Goal: Information Seeking & Learning: Learn about a topic

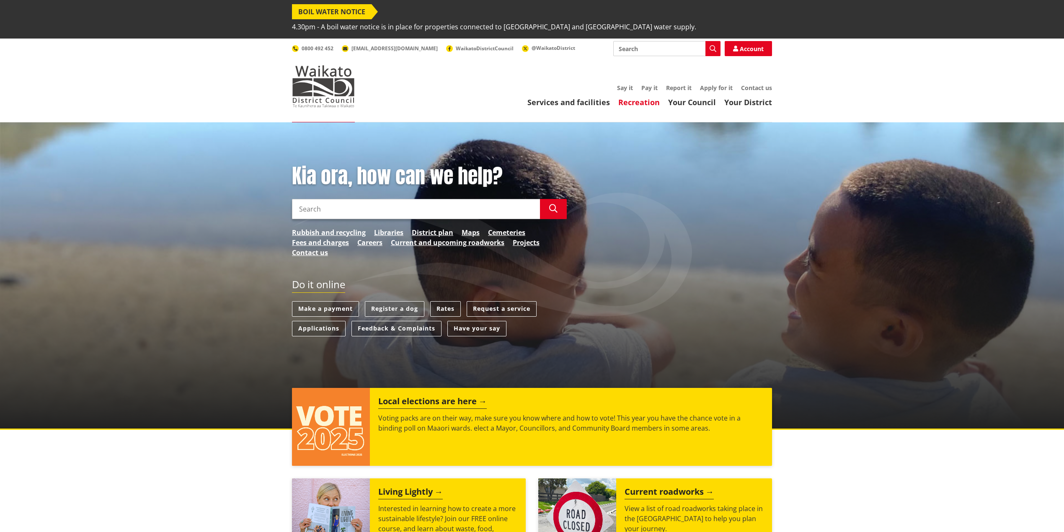
click at [646, 97] on link "Recreation" at bounding box center [638, 102] width 41 height 10
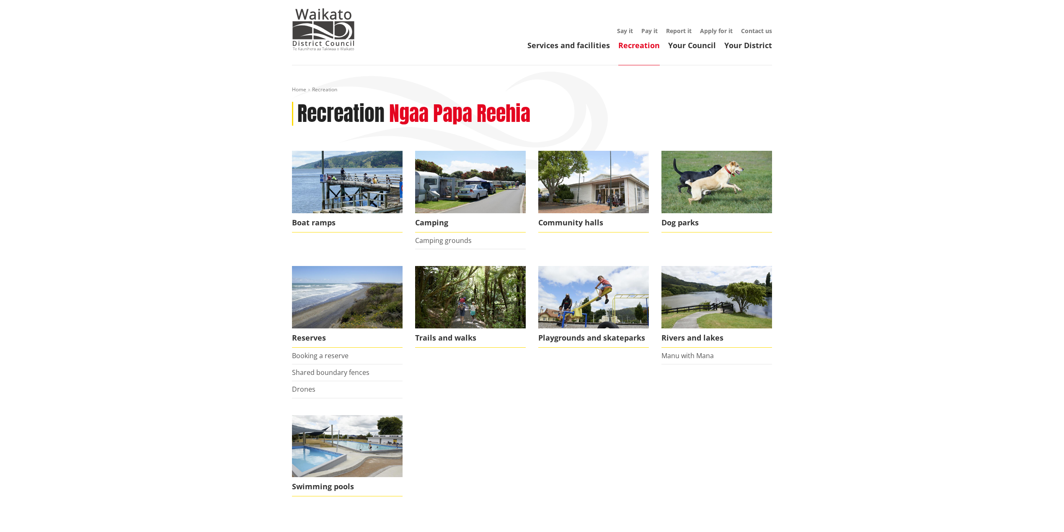
scroll to position [56, 0]
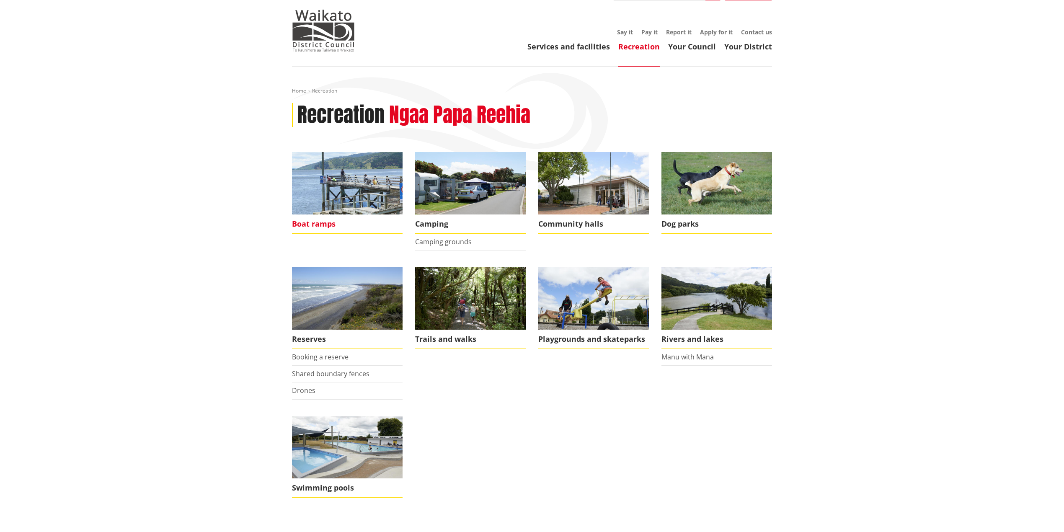
click at [355, 194] on img at bounding box center [347, 183] width 111 height 62
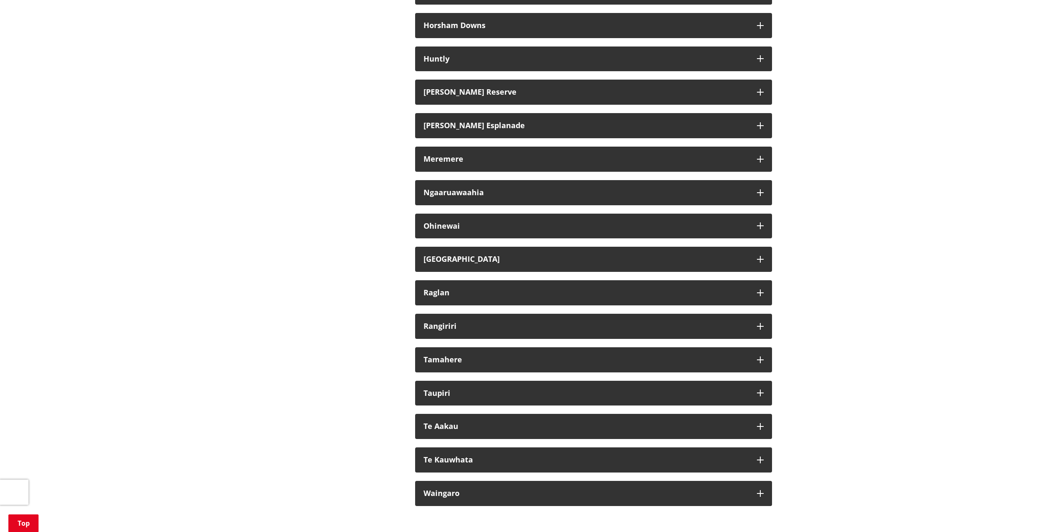
scroll to position [503, 0]
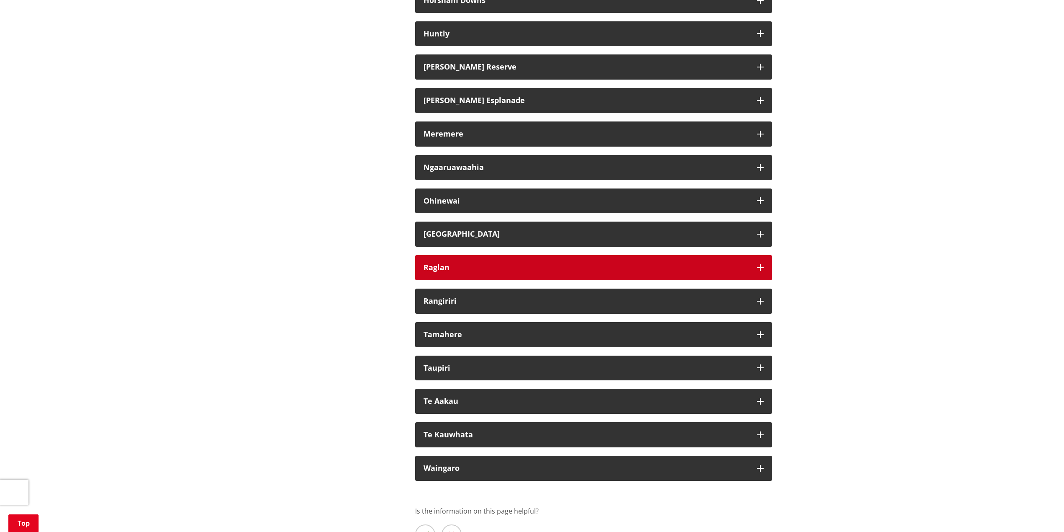
click at [457, 264] on h3 "Raglan" at bounding box center [586, 268] width 325 height 8
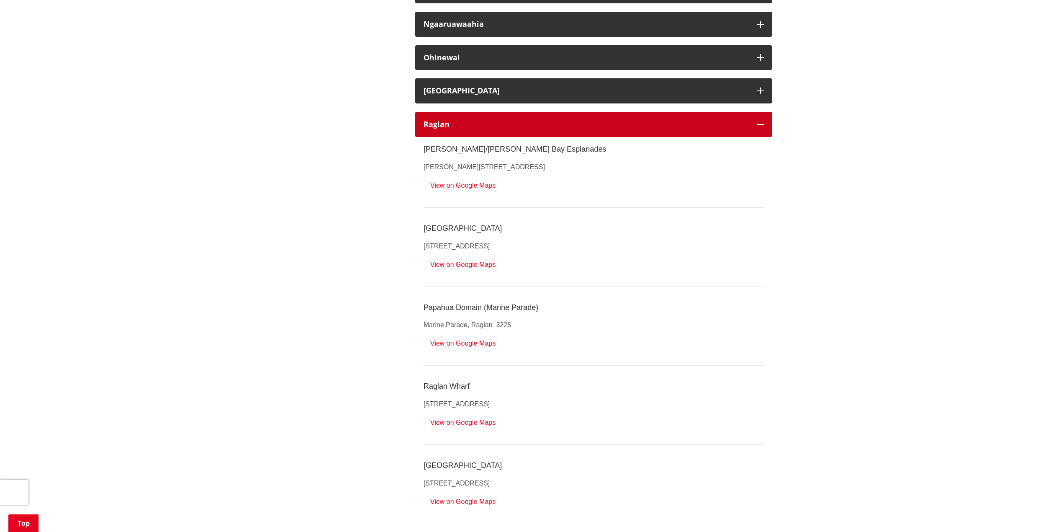
scroll to position [614, 0]
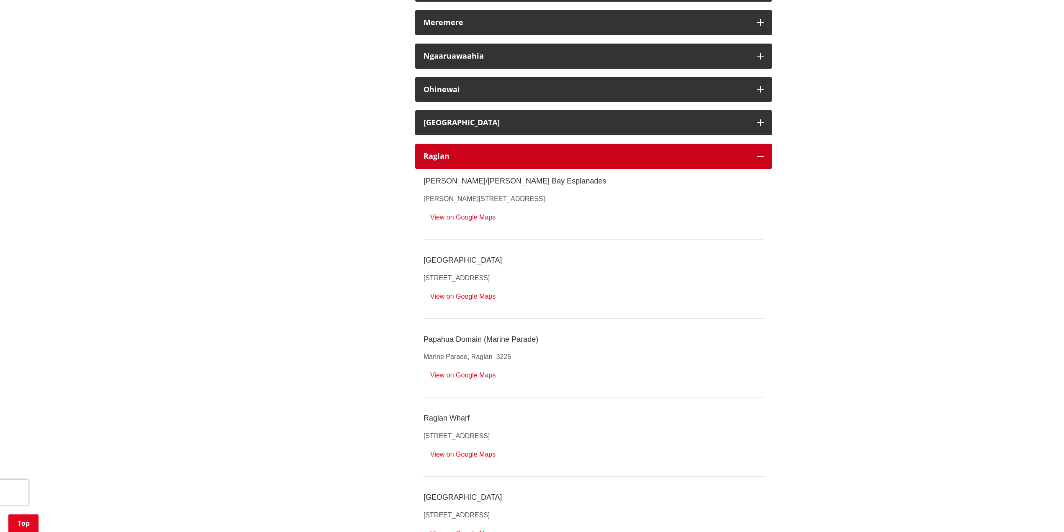
click at [761, 153] on icon "button" at bounding box center [760, 156] width 7 height 7
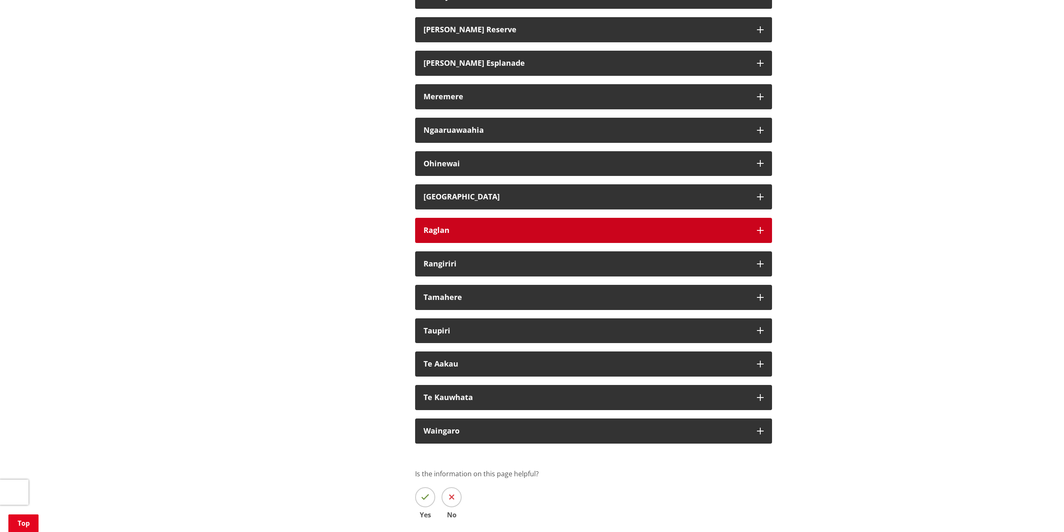
scroll to position [335, 0]
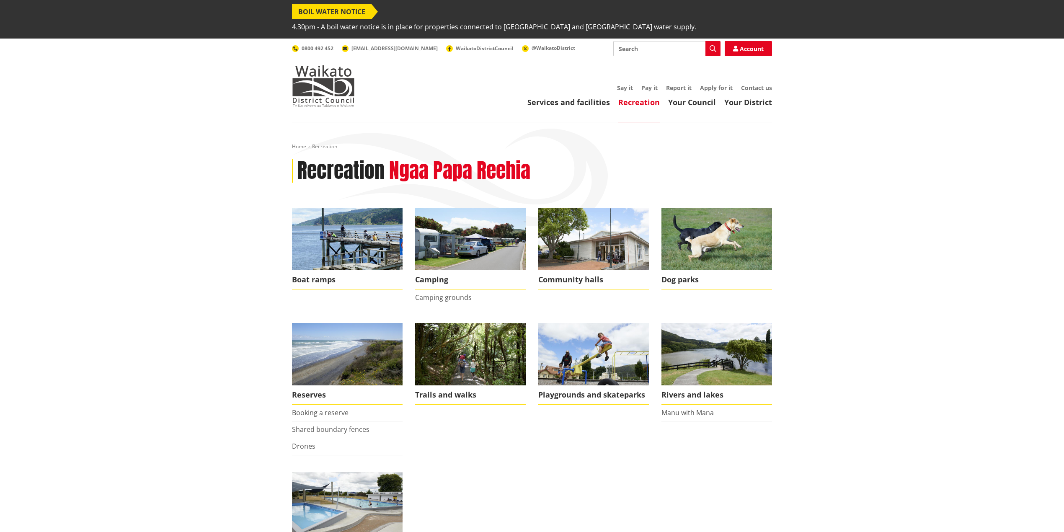
scroll to position [56, 0]
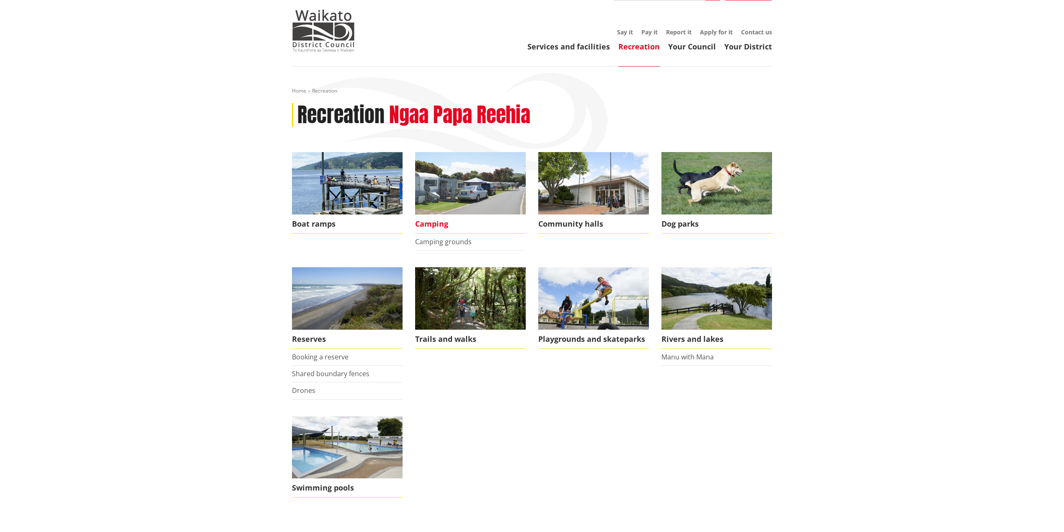
click at [475, 168] on img at bounding box center [470, 183] width 111 height 62
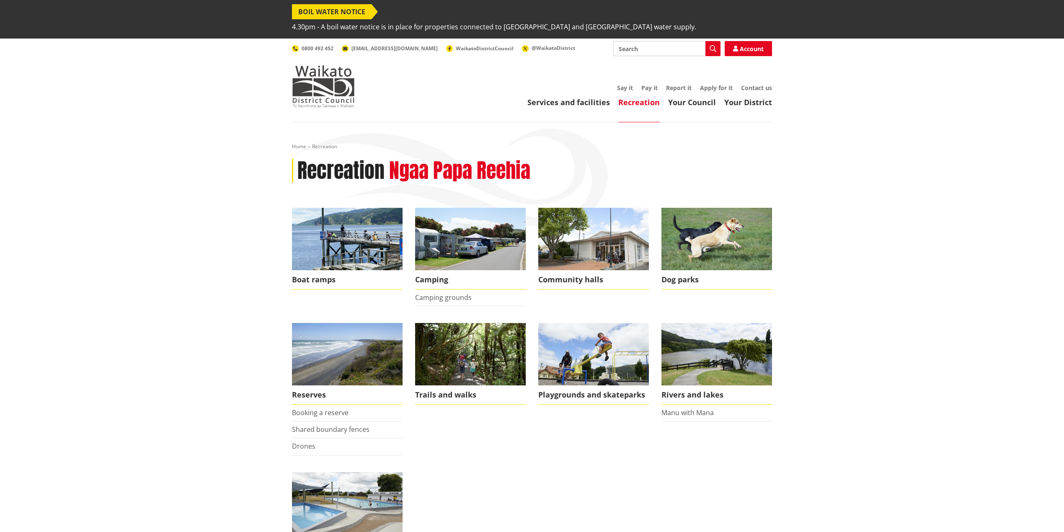
scroll to position [56, 0]
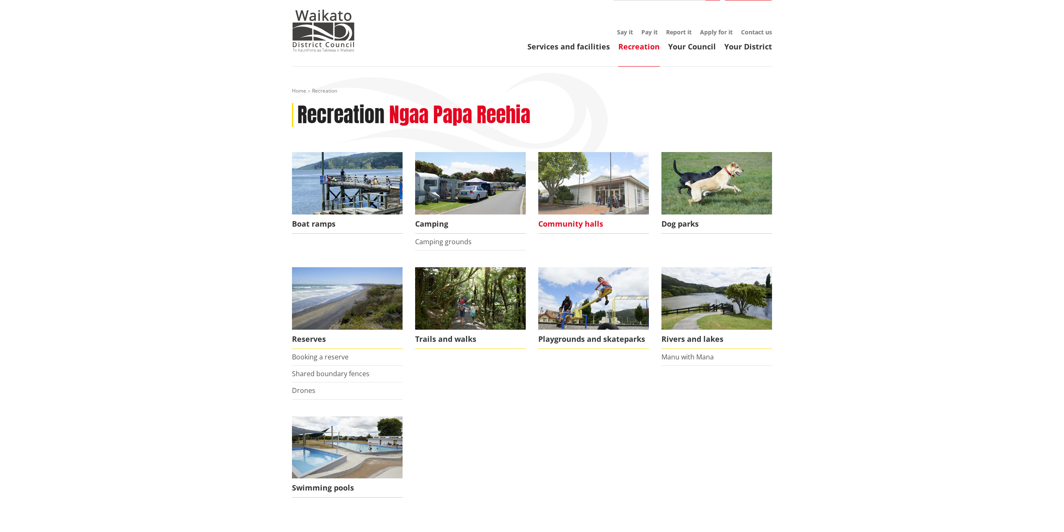
click at [594, 174] on img at bounding box center [593, 183] width 111 height 62
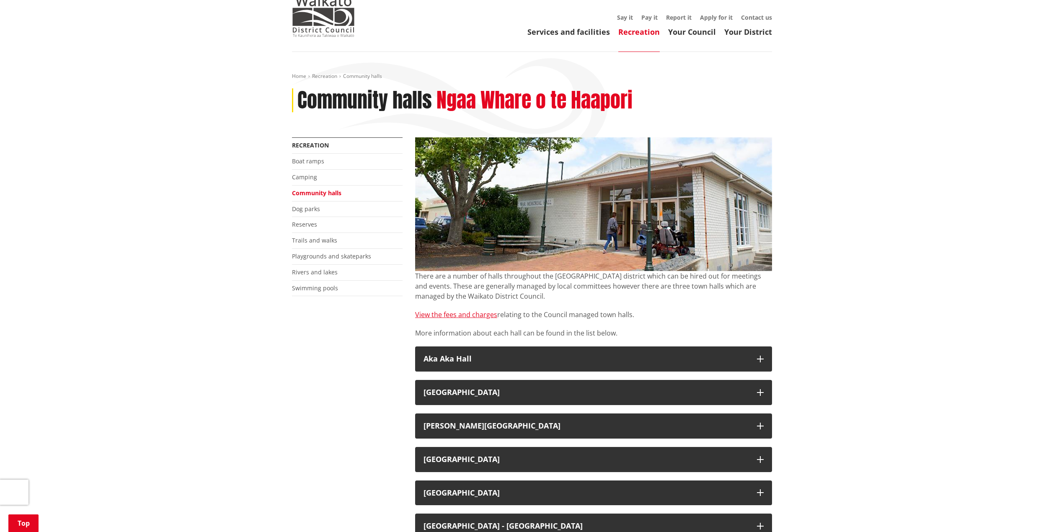
scroll to position [56, 0]
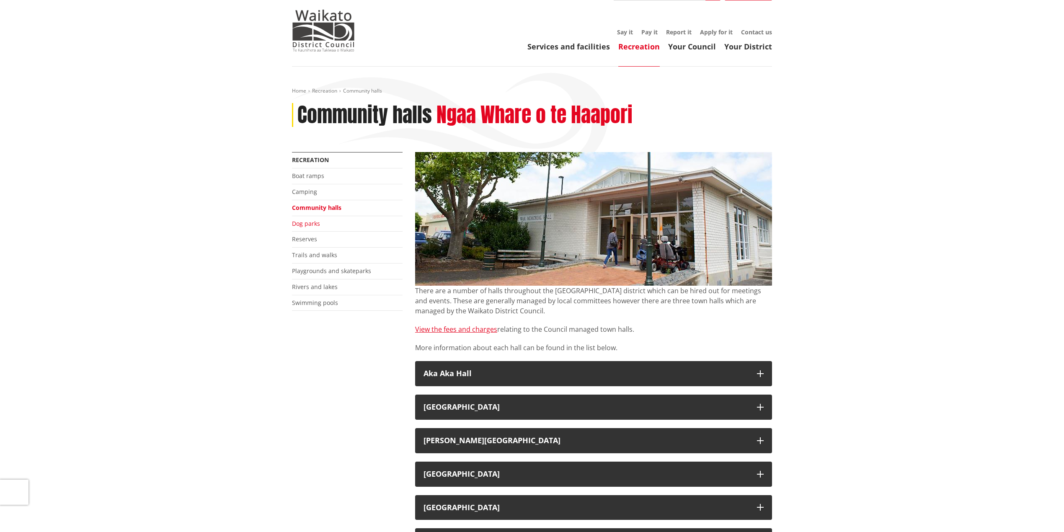
click at [308, 220] on link "Dog parks" at bounding box center [306, 224] width 28 height 8
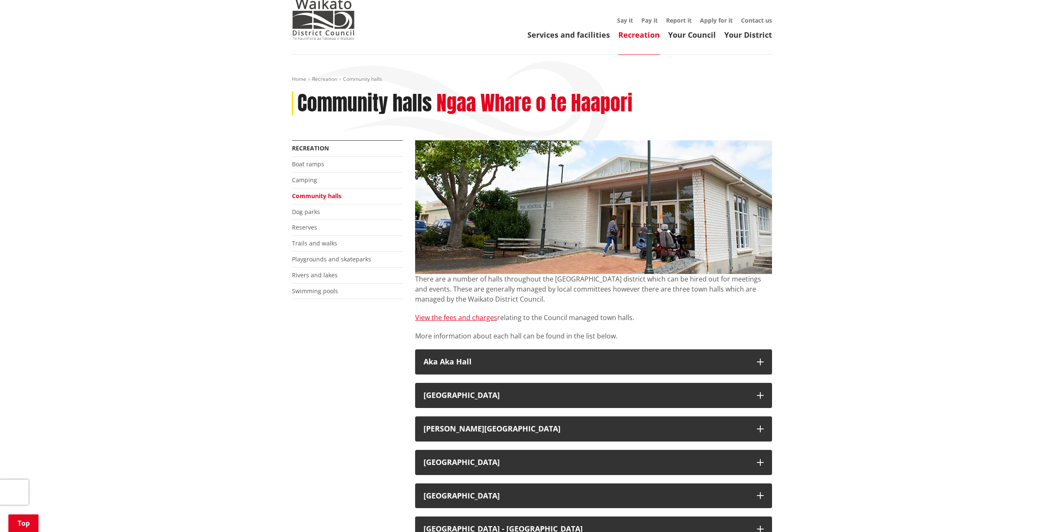
scroll to position [56, 0]
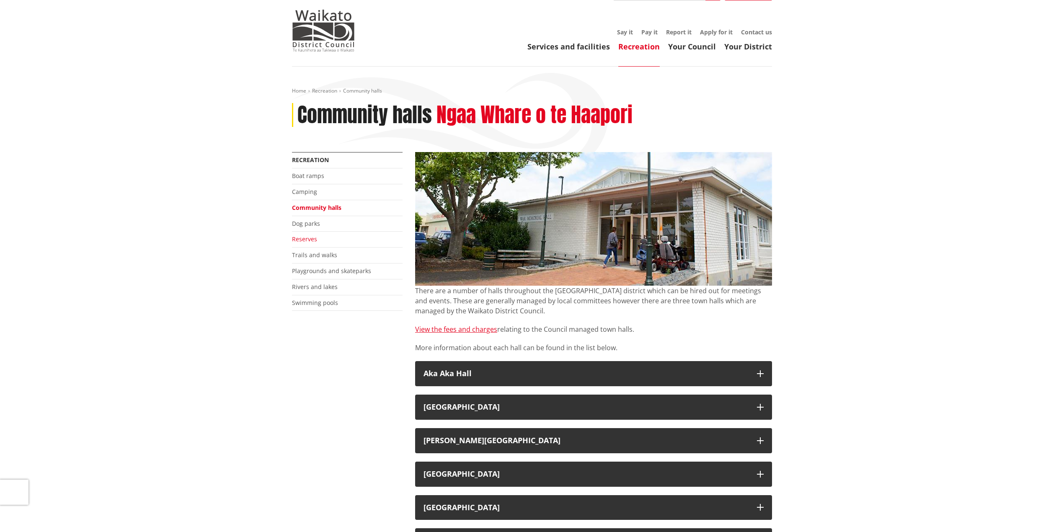
click at [307, 235] on link "Reserves" at bounding box center [304, 239] width 25 height 8
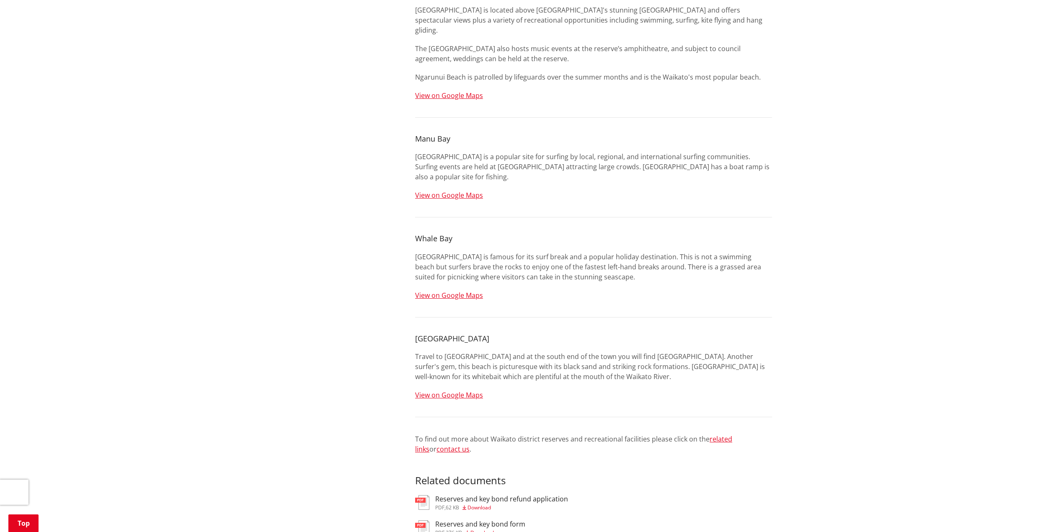
scroll to position [558, 0]
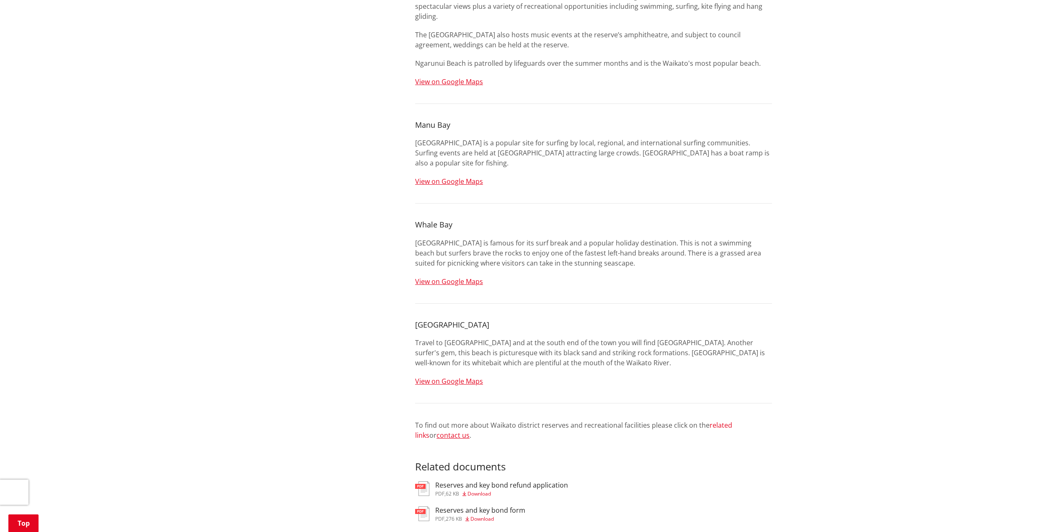
click at [714, 421] on link "related links" at bounding box center [573, 430] width 317 height 19
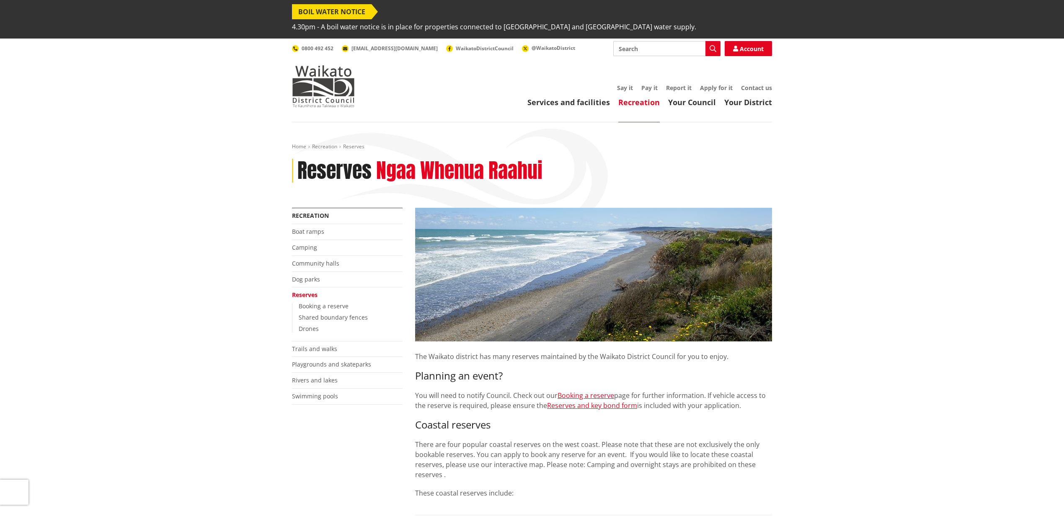
click at [312, 291] on link "Reserves" at bounding box center [305, 295] width 26 height 8
click at [318, 345] on link "Trails and walks" at bounding box center [314, 349] width 45 height 8
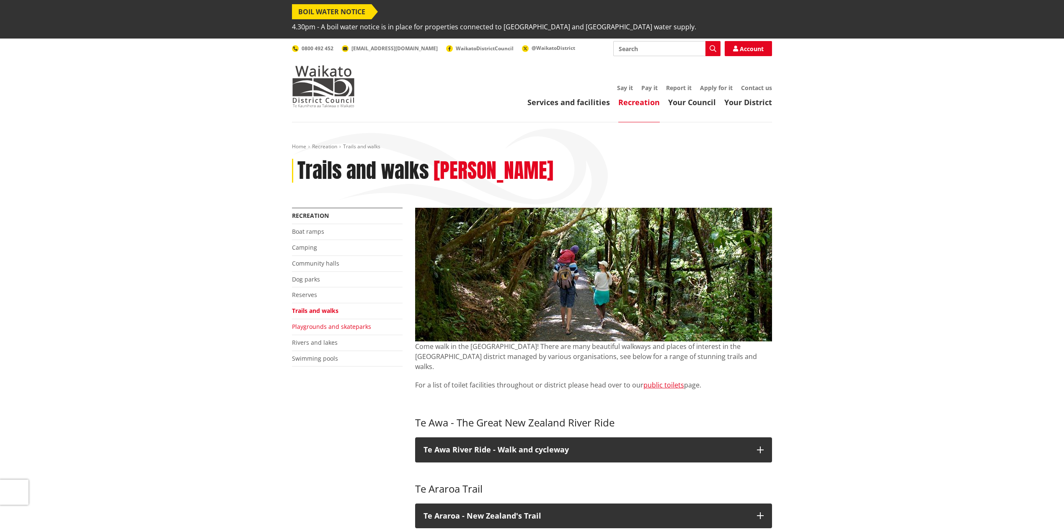
click at [315, 323] on link "Playgrounds and skateparks" at bounding box center [331, 327] width 79 height 8
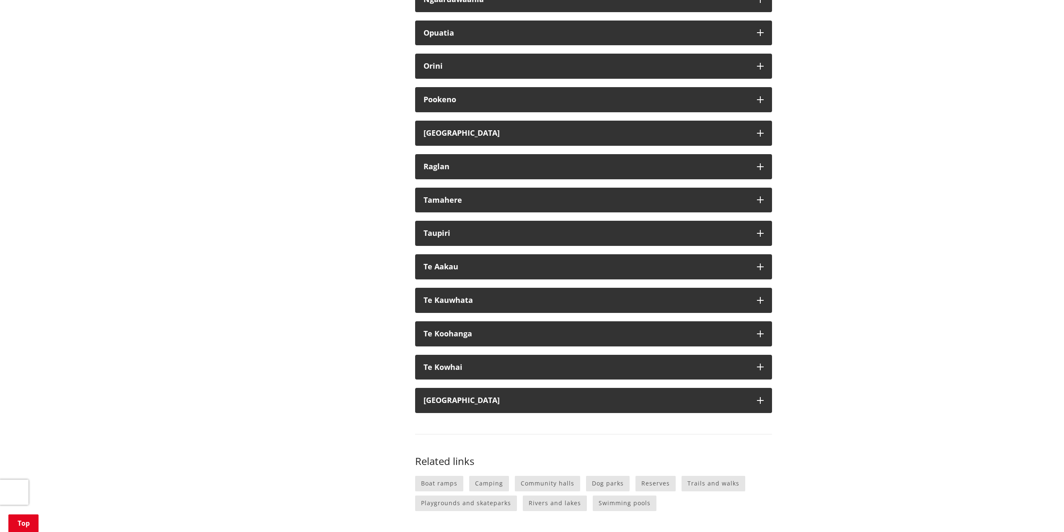
scroll to position [838, 0]
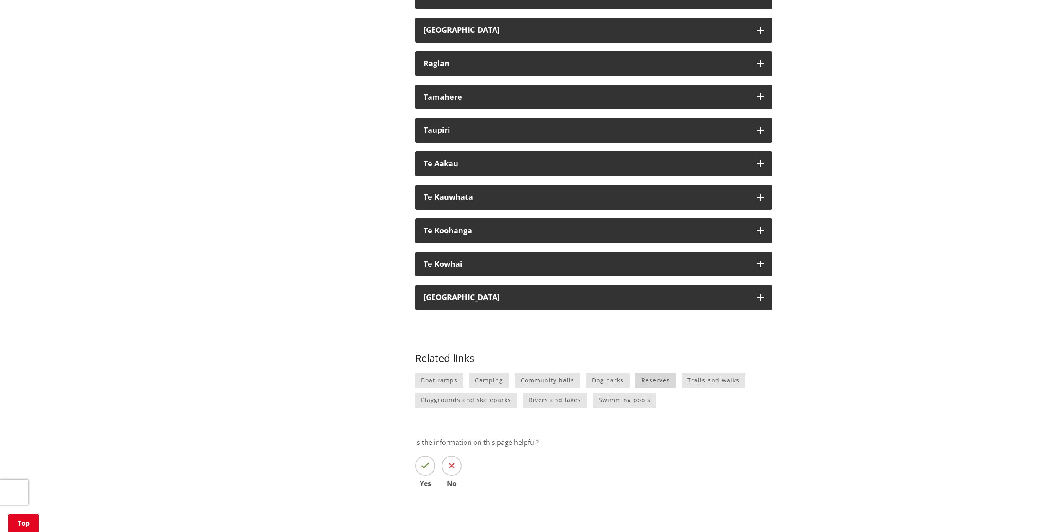
click at [655, 373] on link "Reserves" at bounding box center [656, 381] width 40 height 16
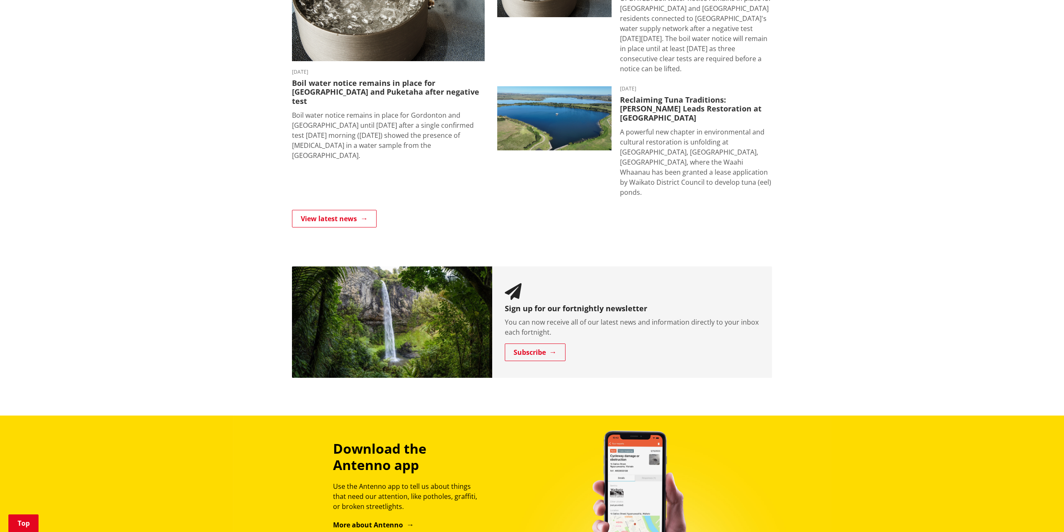
scroll to position [614, 0]
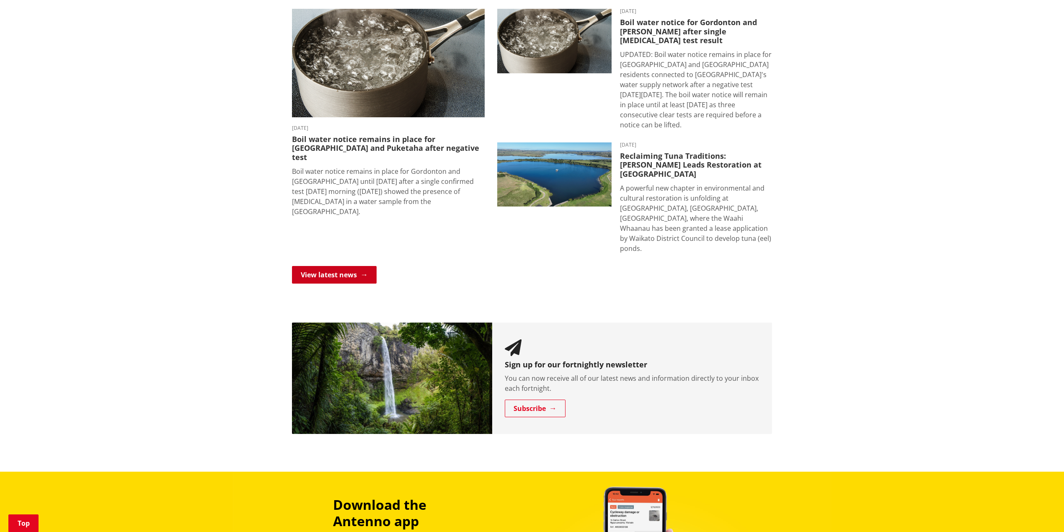
click at [332, 266] on link "View latest news" at bounding box center [334, 275] width 85 height 18
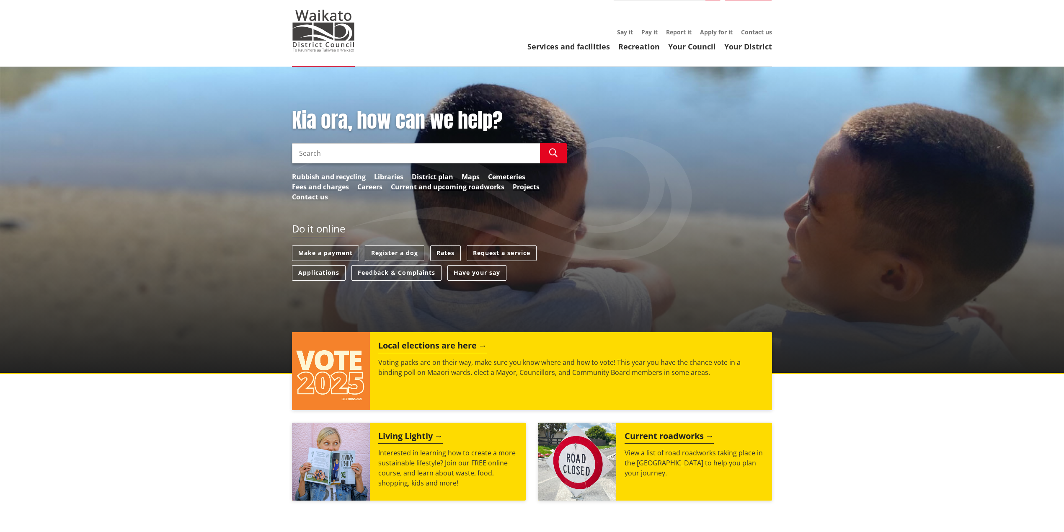
scroll to position [0, 0]
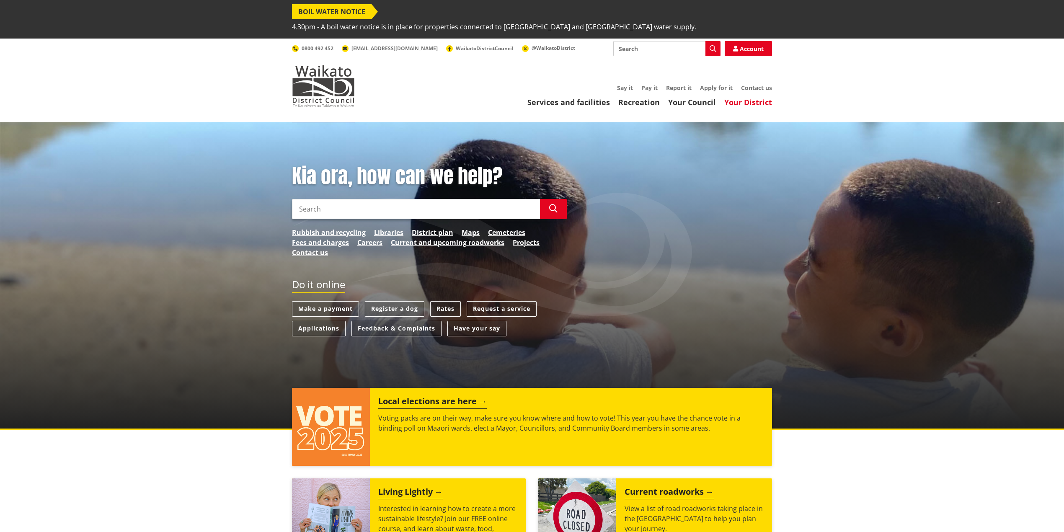
click at [736, 97] on link "Your District" at bounding box center [748, 102] width 48 height 10
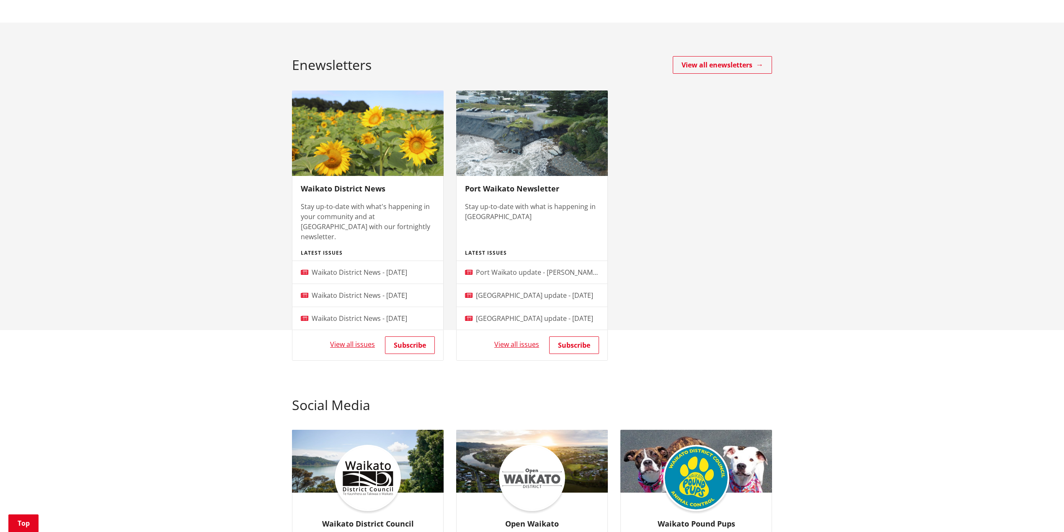
scroll to position [503, 0]
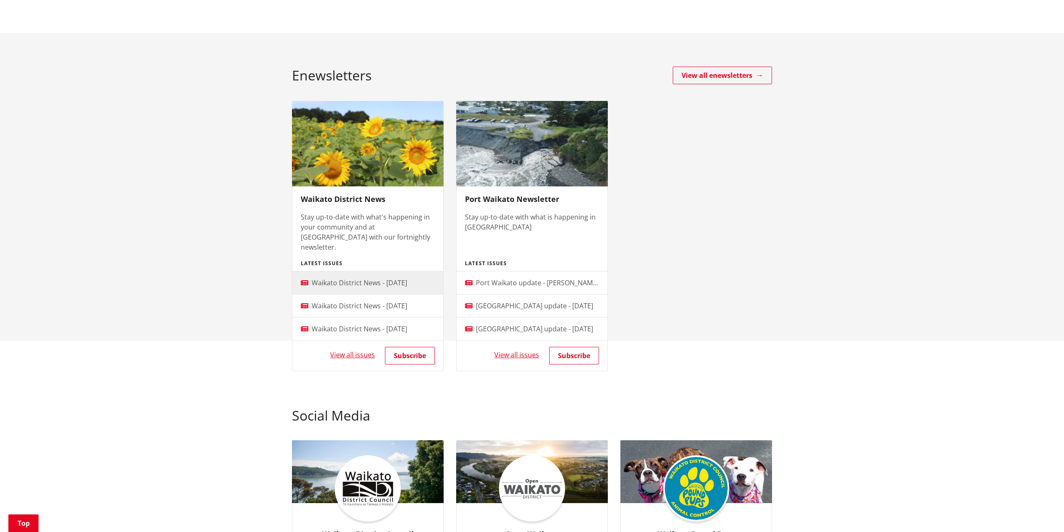
click at [349, 278] on span "Waikato District News - [DATE]" at bounding box center [360, 282] width 96 height 9
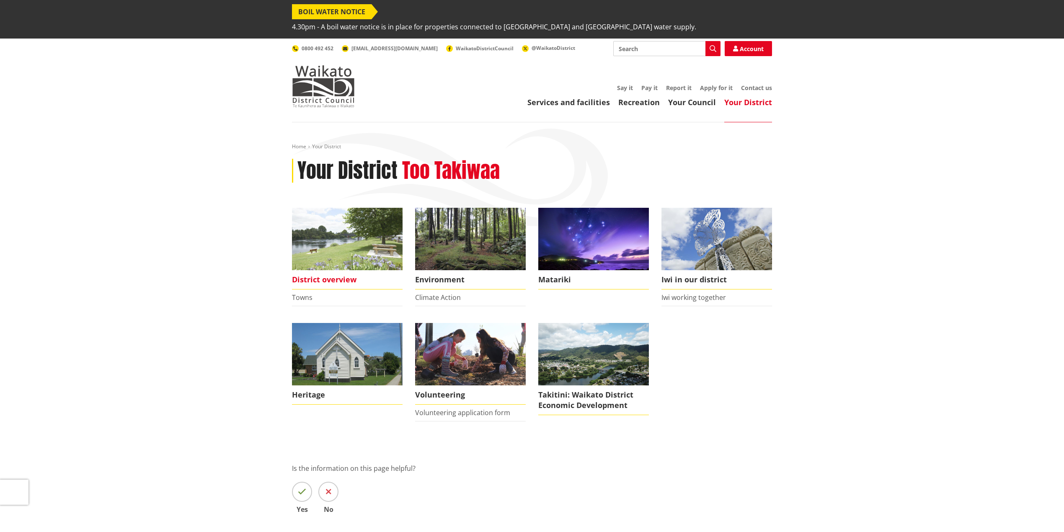
click at [375, 232] on img at bounding box center [347, 239] width 111 height 62
